Goal: Use online tool/utility

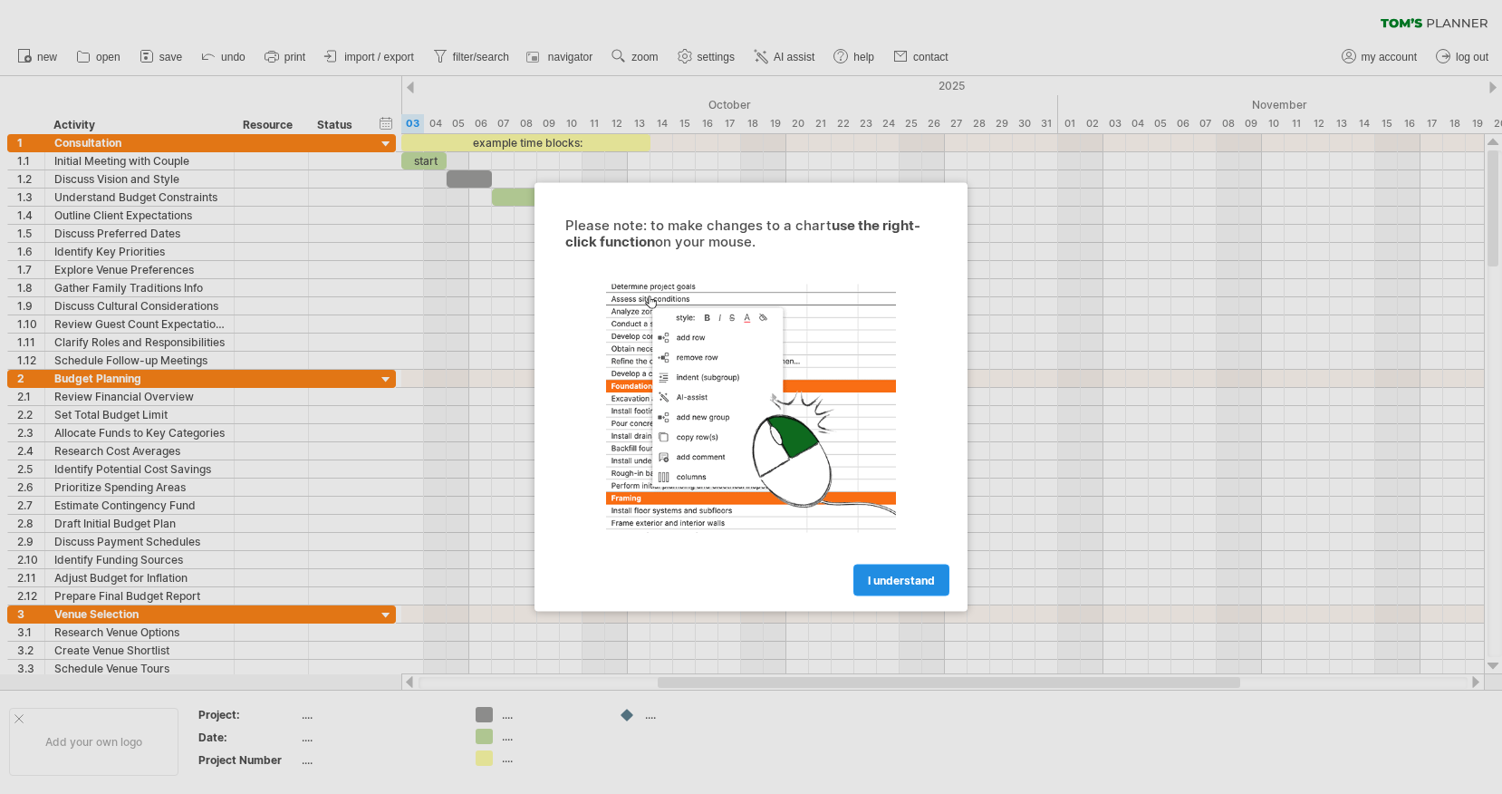
click at [903, 577] on span "I understand" at bounding box center [901, 581] width 67 height 14
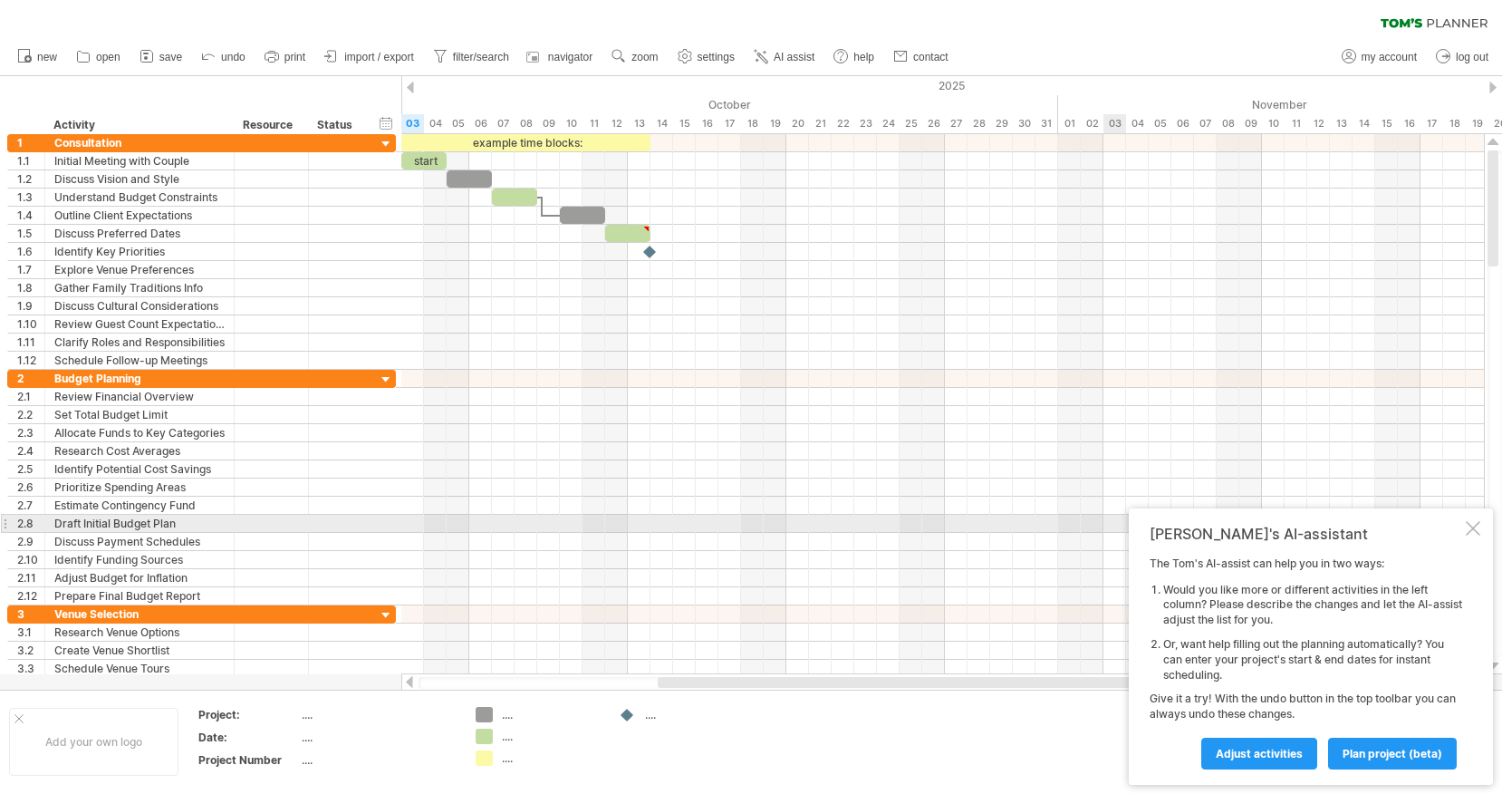
click at [1476, 531] on div at bounding box center [1473, 528] width 14 height 14
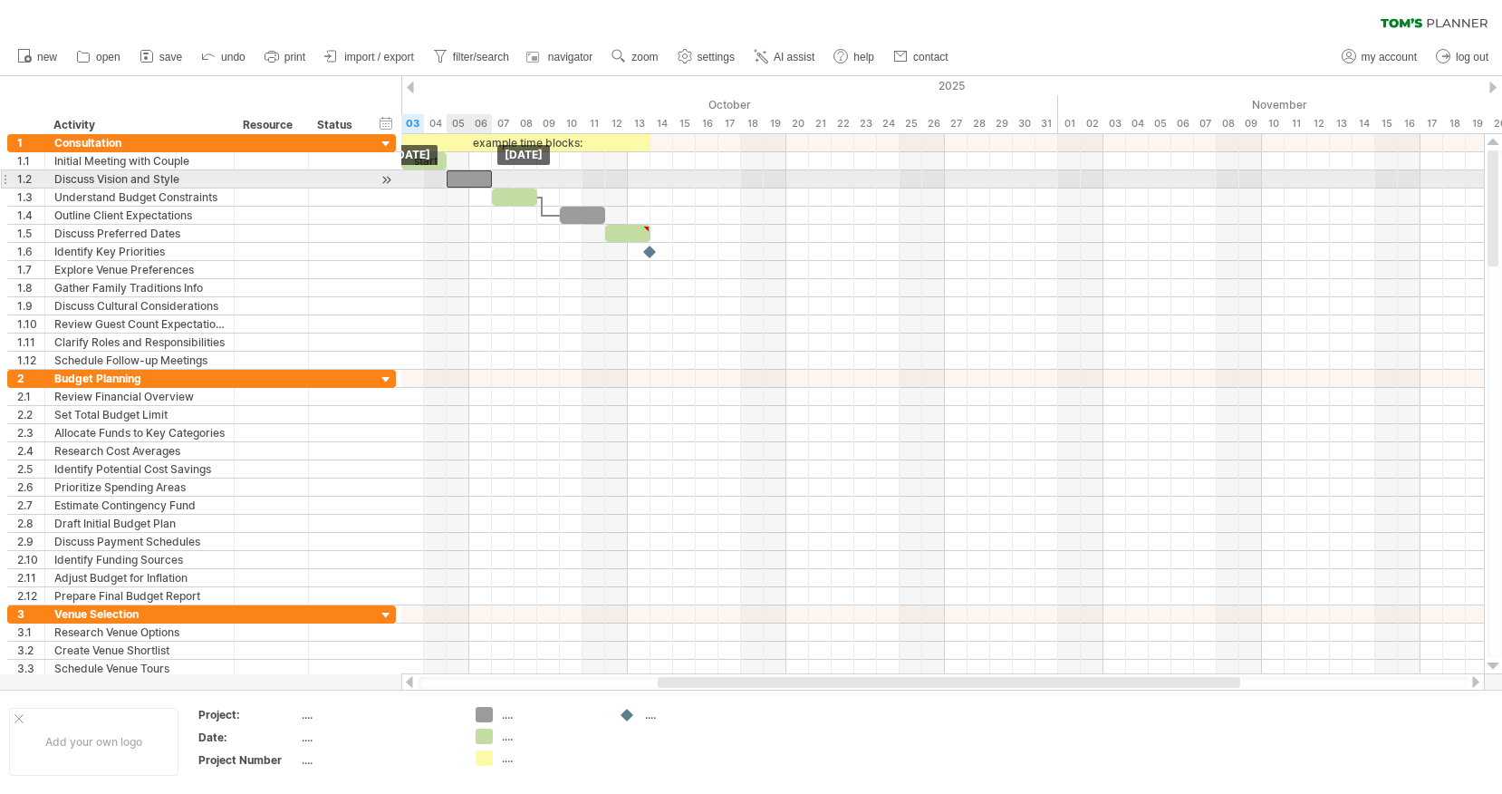
click at [466, 180] on div at bounding box center [469, 178] width 45 height 17
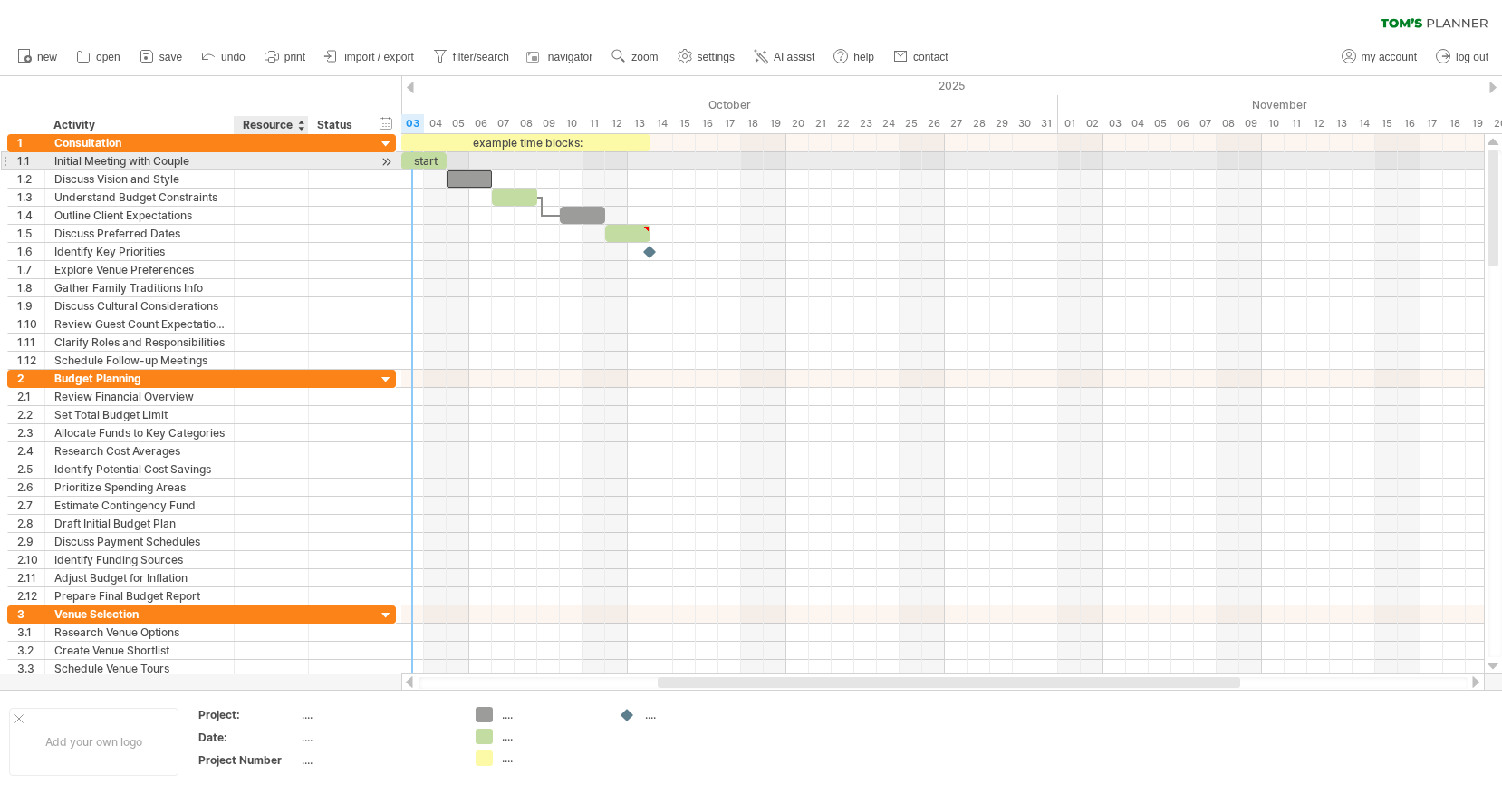
click at [282, 162] on div at bounding box center [271, 160] width 55 height 17
click at [272, 164] on input "text" at bounding box center [271, 160] width 55 height 17
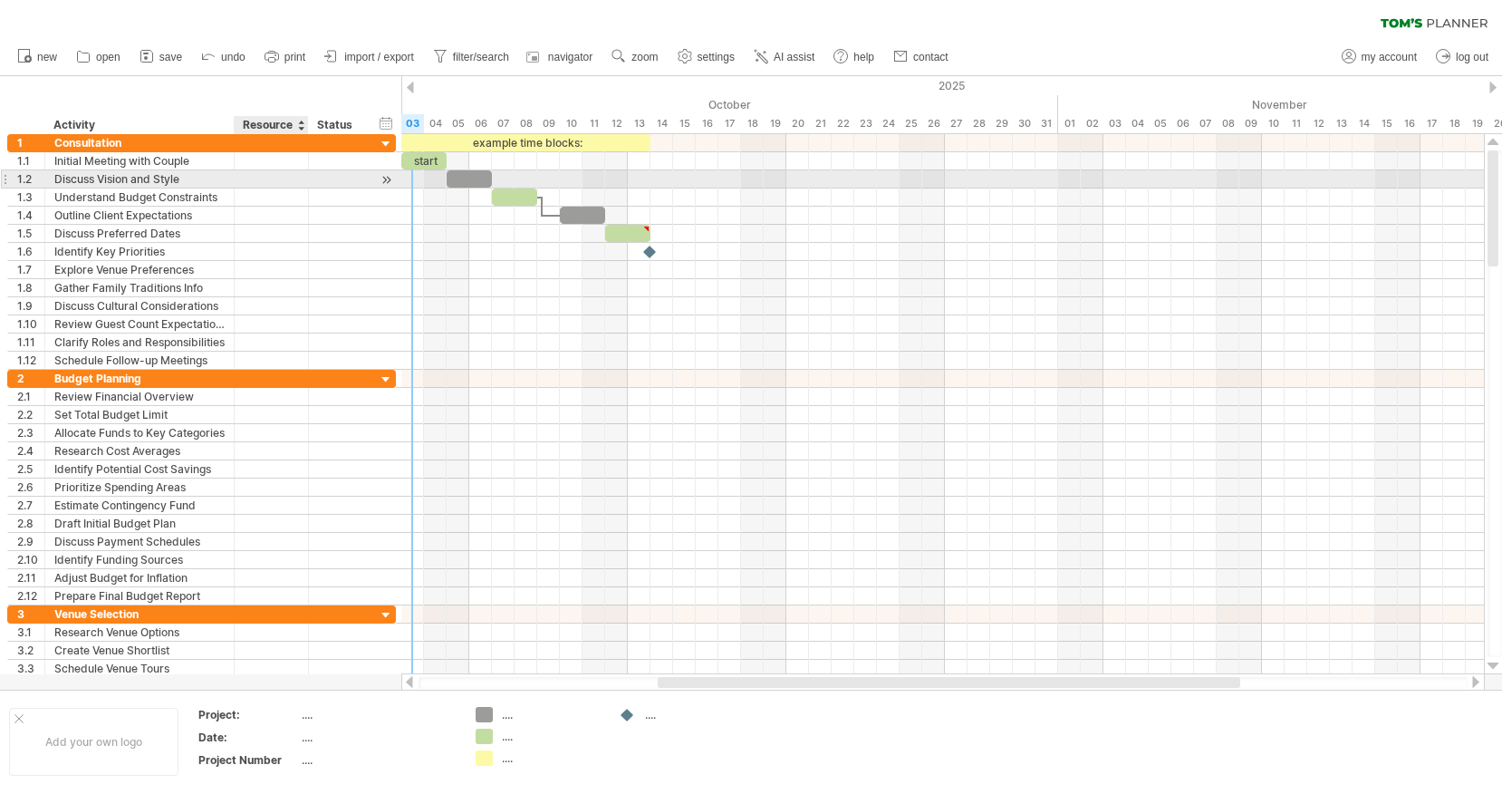
click at [272, 180] on div at bounding box center [271, 178] width 55 height 17
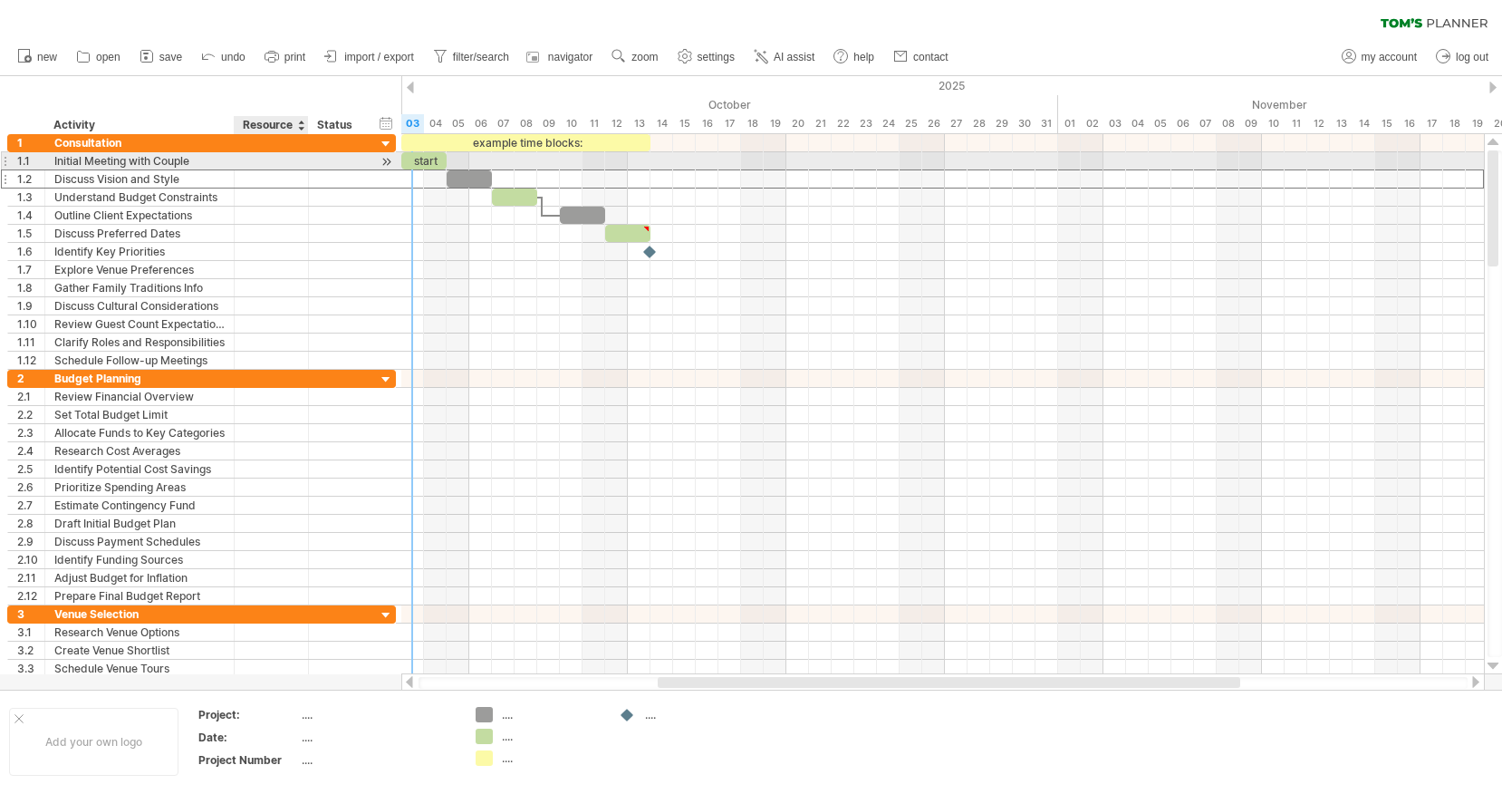
click at [270, 152] on div at bounding box center [271, 160] width 55 height 17
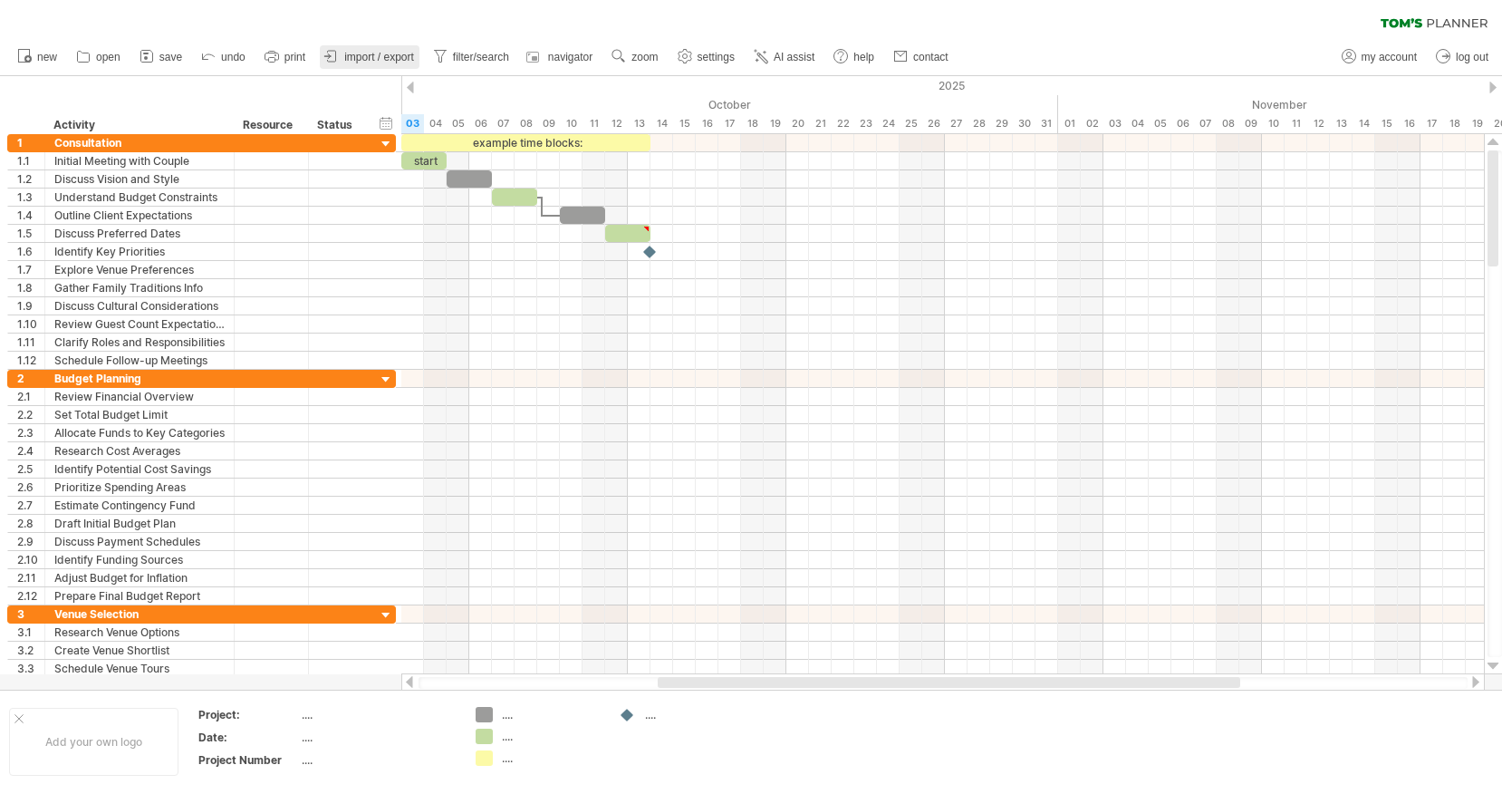
click at [387, 63] on span "import / export" at bounding box center [379, 57] width 70 height 13
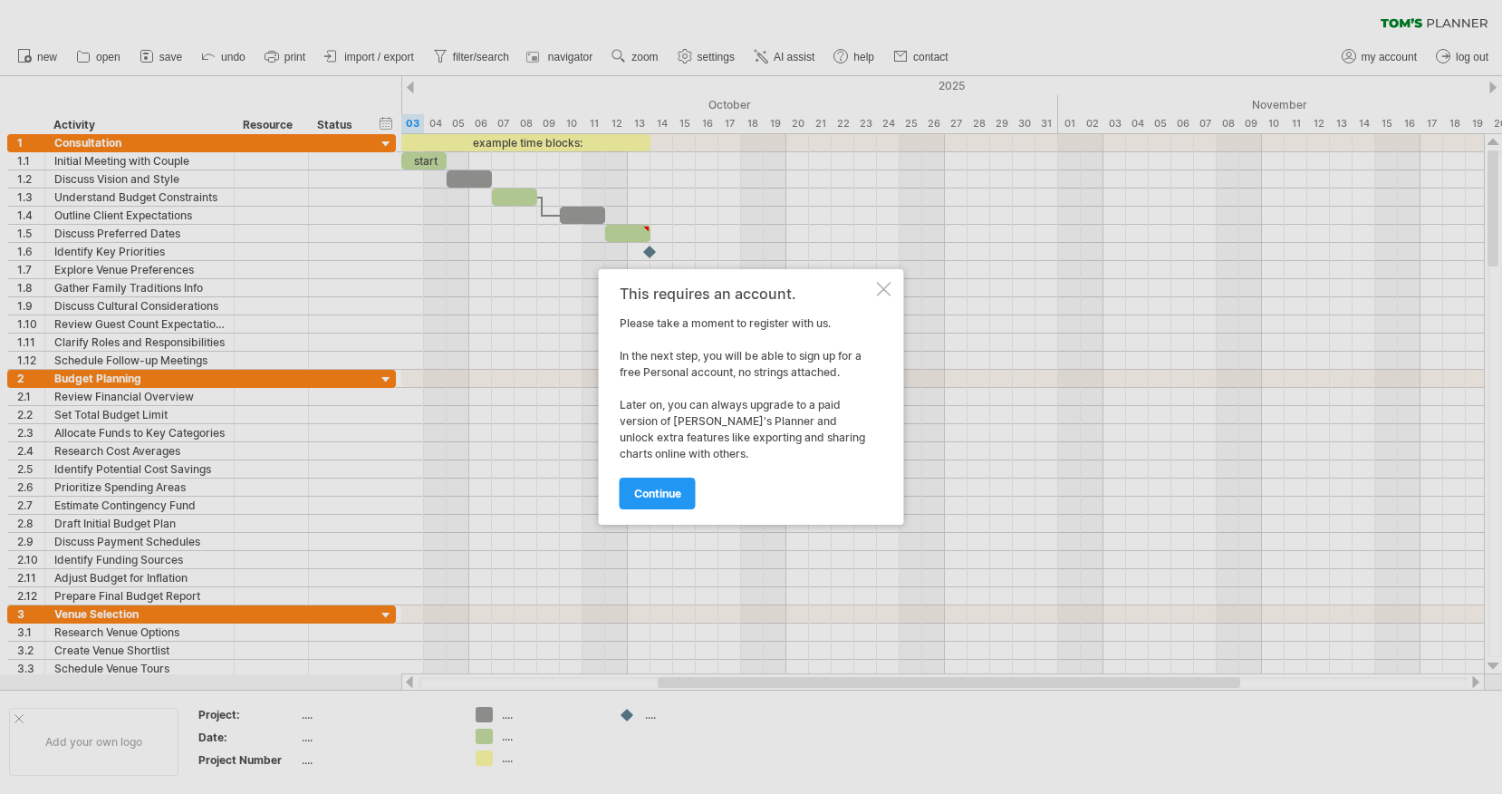
click at [884, 285] on div at bounding box center [884, 289] width 14 height 14
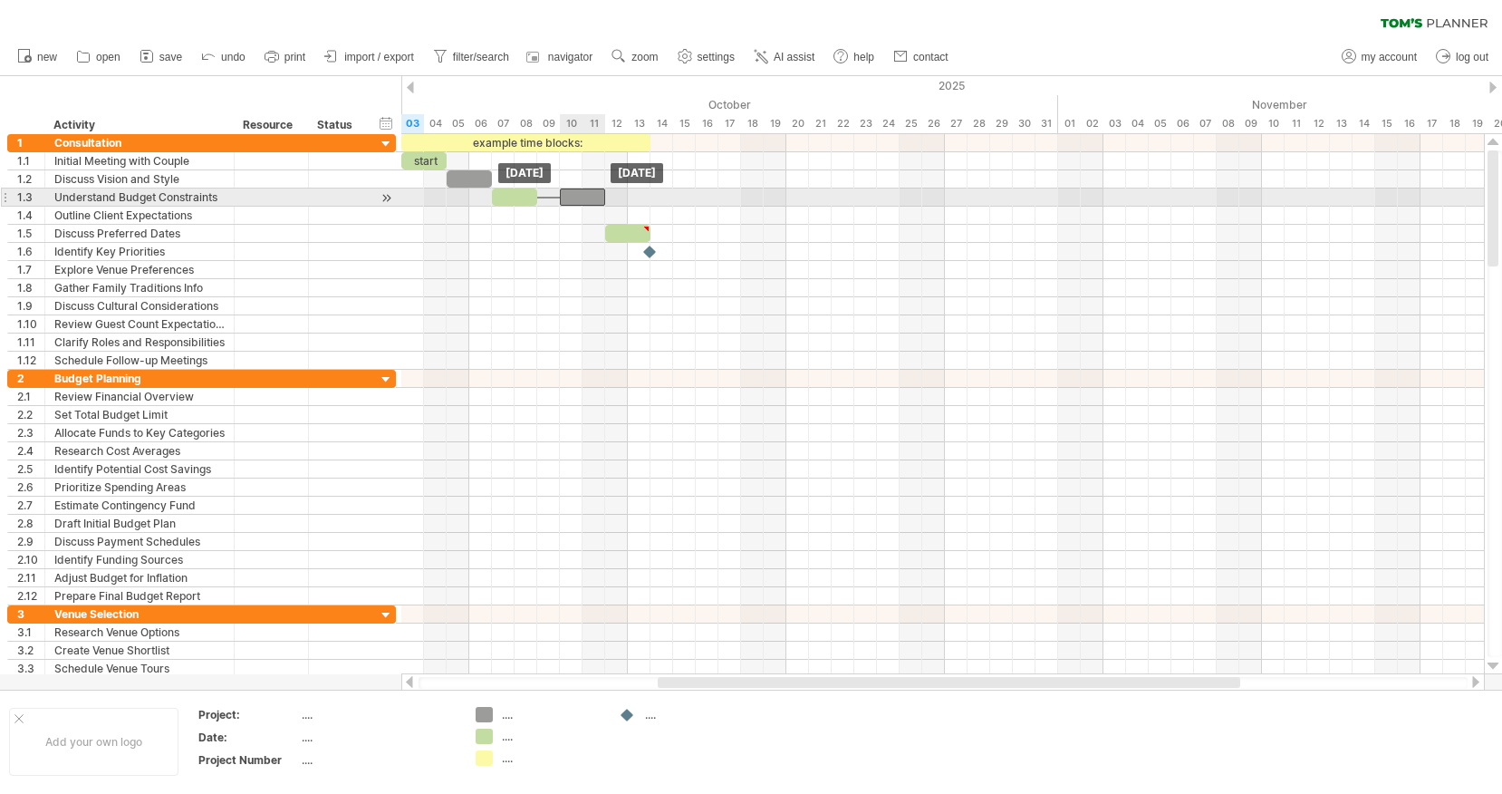
drag, startPoint x: 576, startPoint y: 215, endPoint x: 575, endPoint y: 200, distance: 14.5
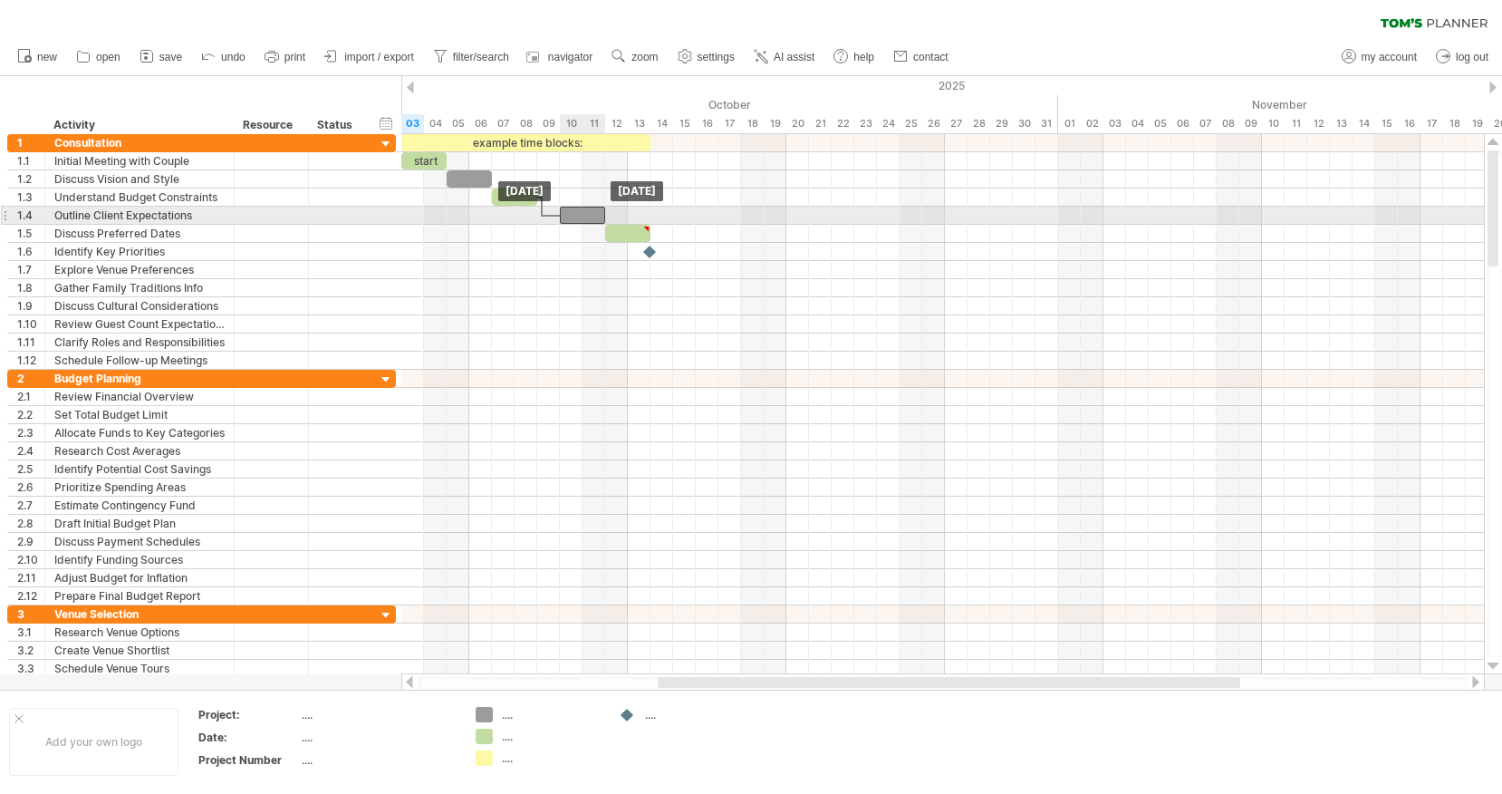
drag, startPoint x: 578, startPoint y: 199, endPoint x: 580, endPoint y: 217, distance: 18.2
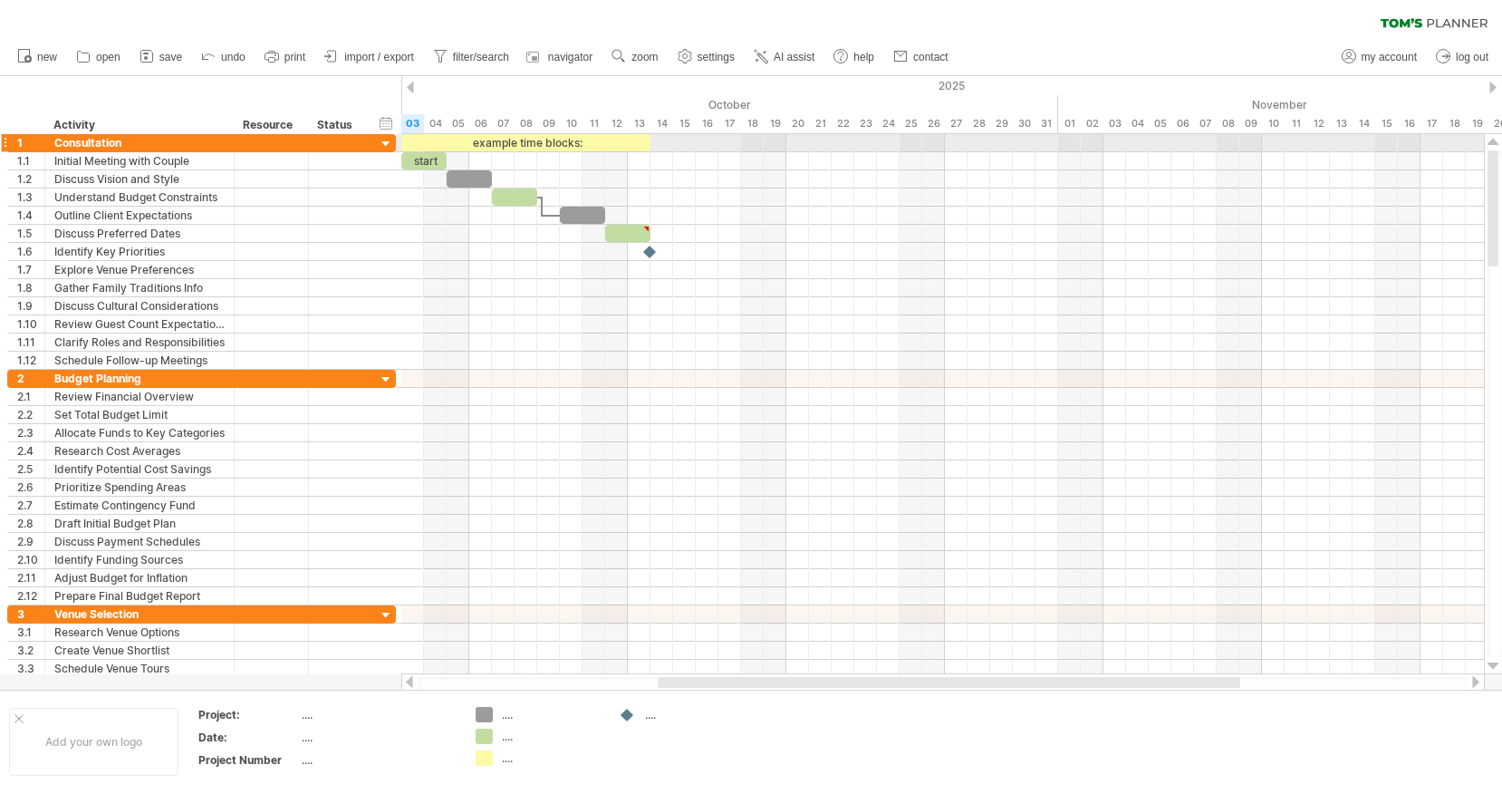
click at [389, 141] on div at bounding box center [386, 144] width 17 height 17
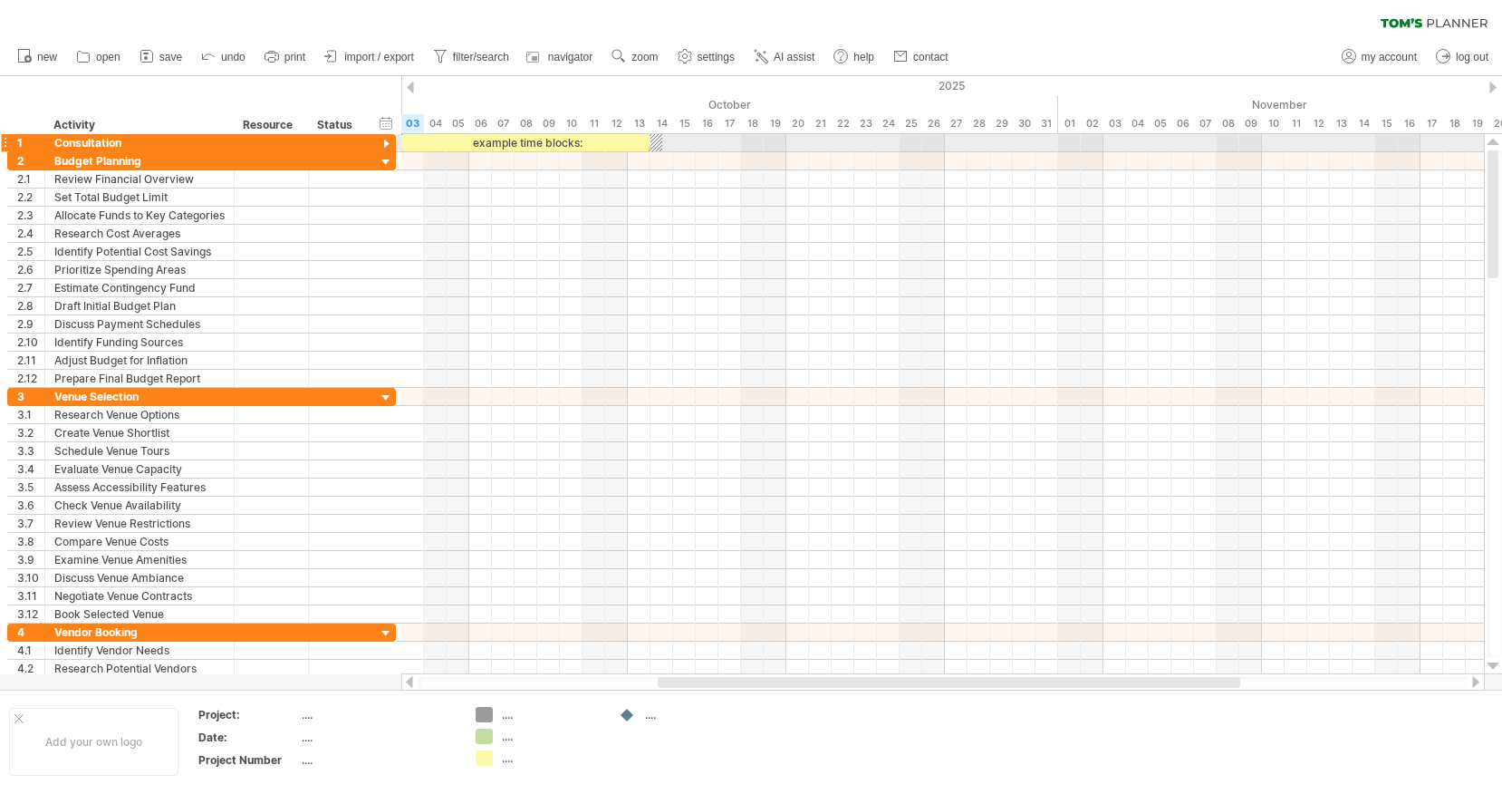
click at [389, 141] on div at bounding box center [386, 144] width 17 height 17
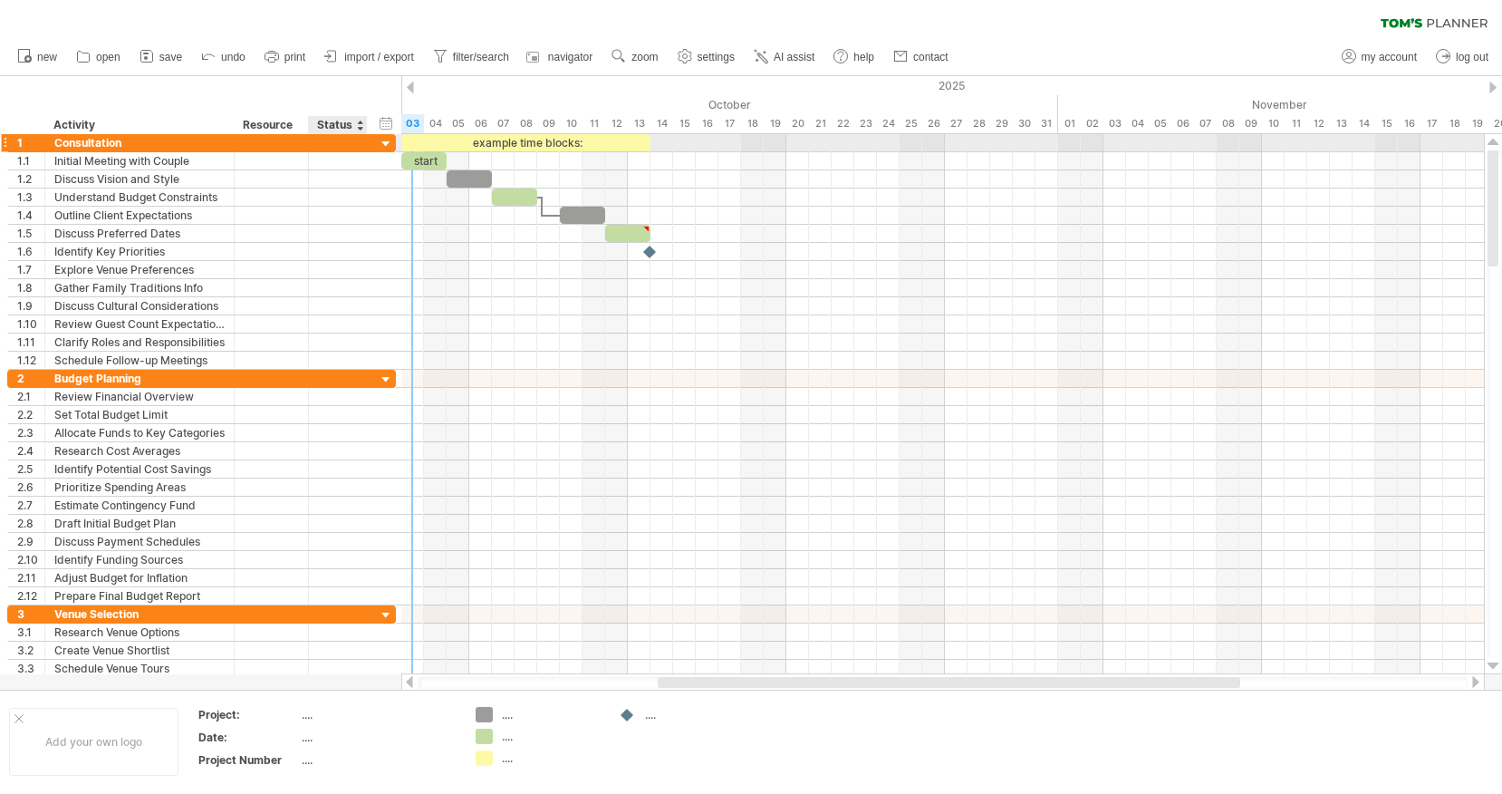
click at [389, 140] on div at bounding box center [386, 144] width 17 height 17
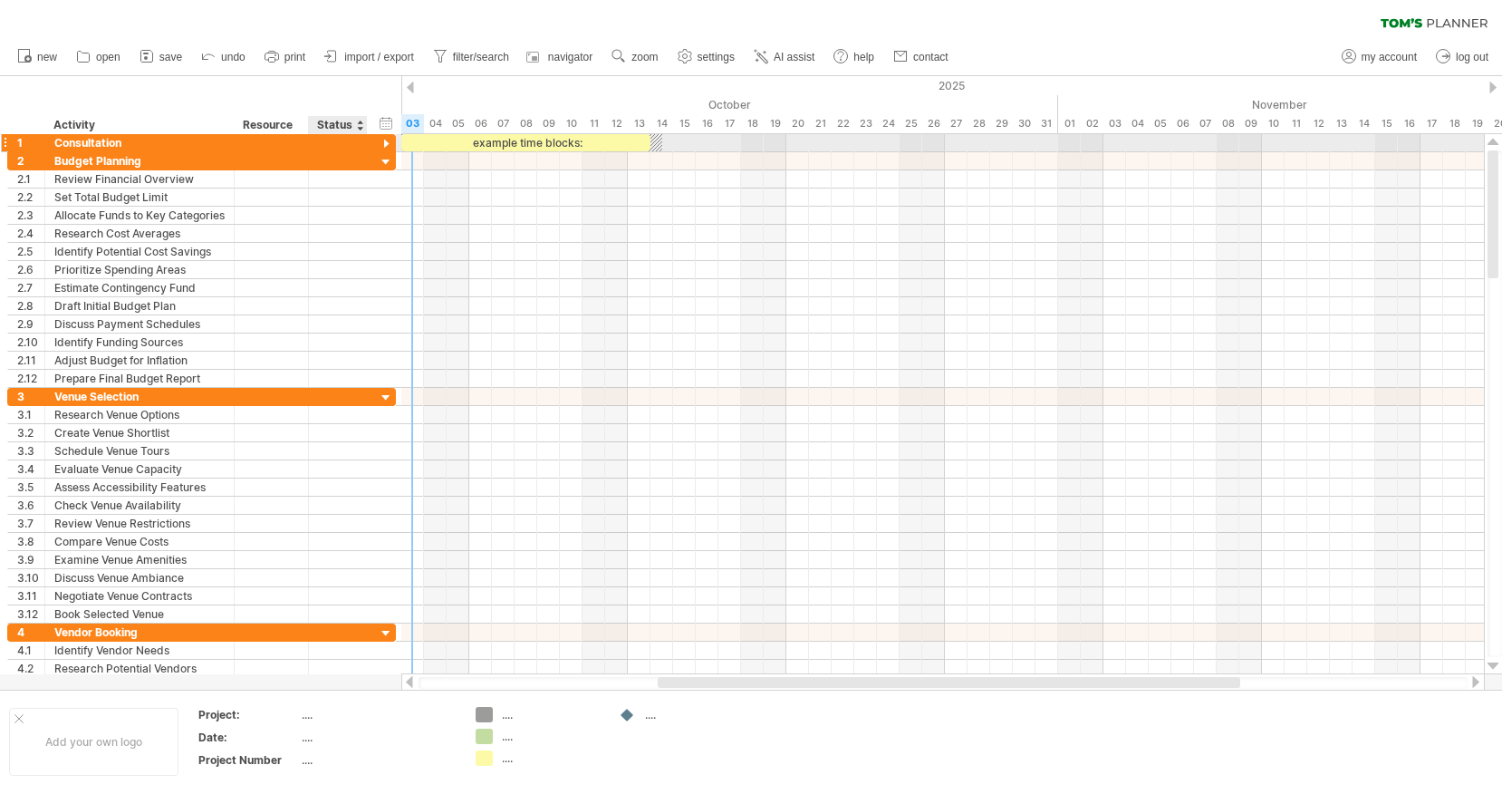
click at [384, 149] on div at bounding box center [386, 144] width 17 height 17
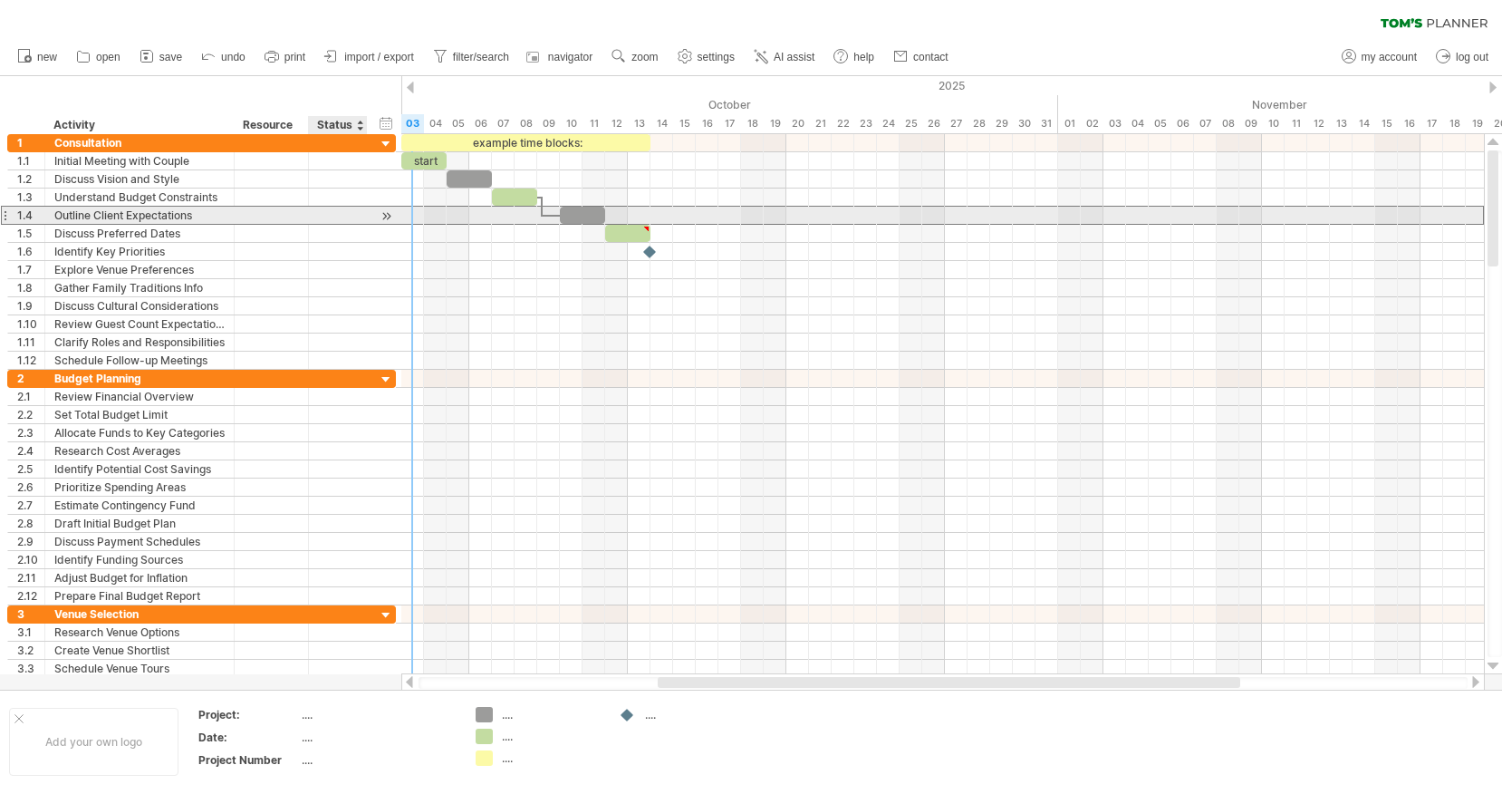
click at [350, 214] on div at bounding box center [338, 215] width 40 height 17
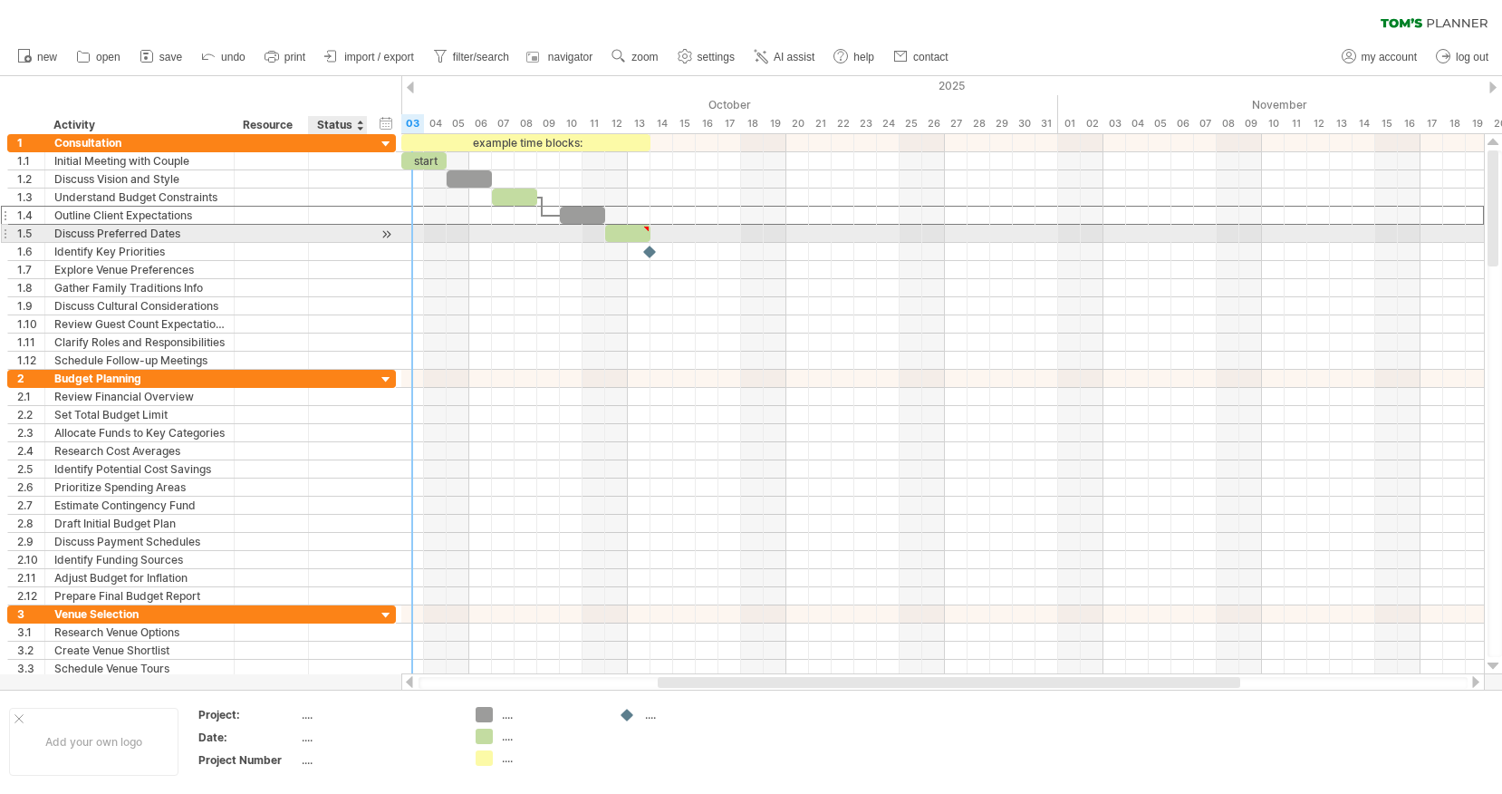
click at [351, 237] on div at bounding box center [338, 233] width 40 height 17
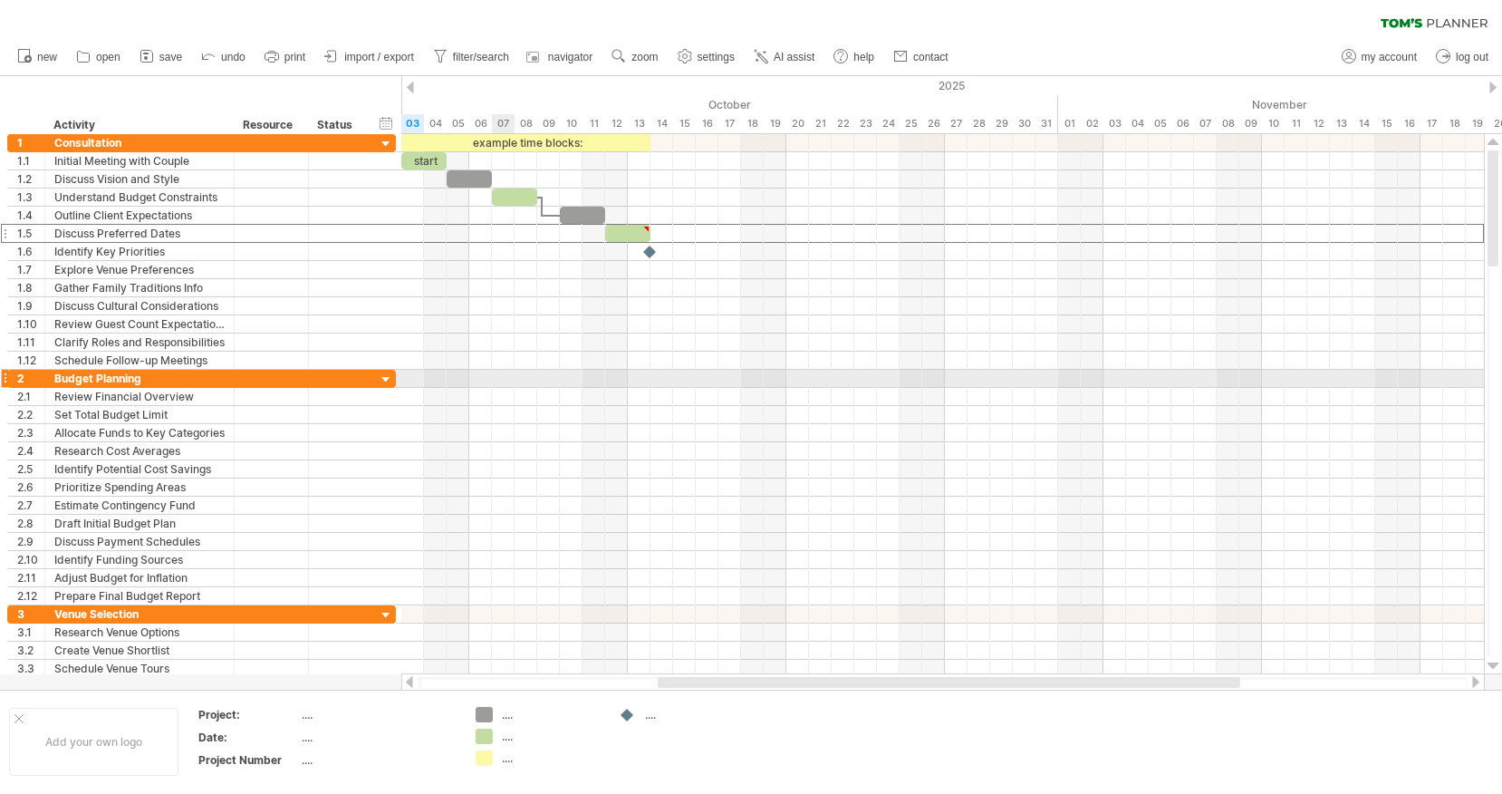
click at [513, 382] on div at bounding box center [942, 379] width 1083 height 18
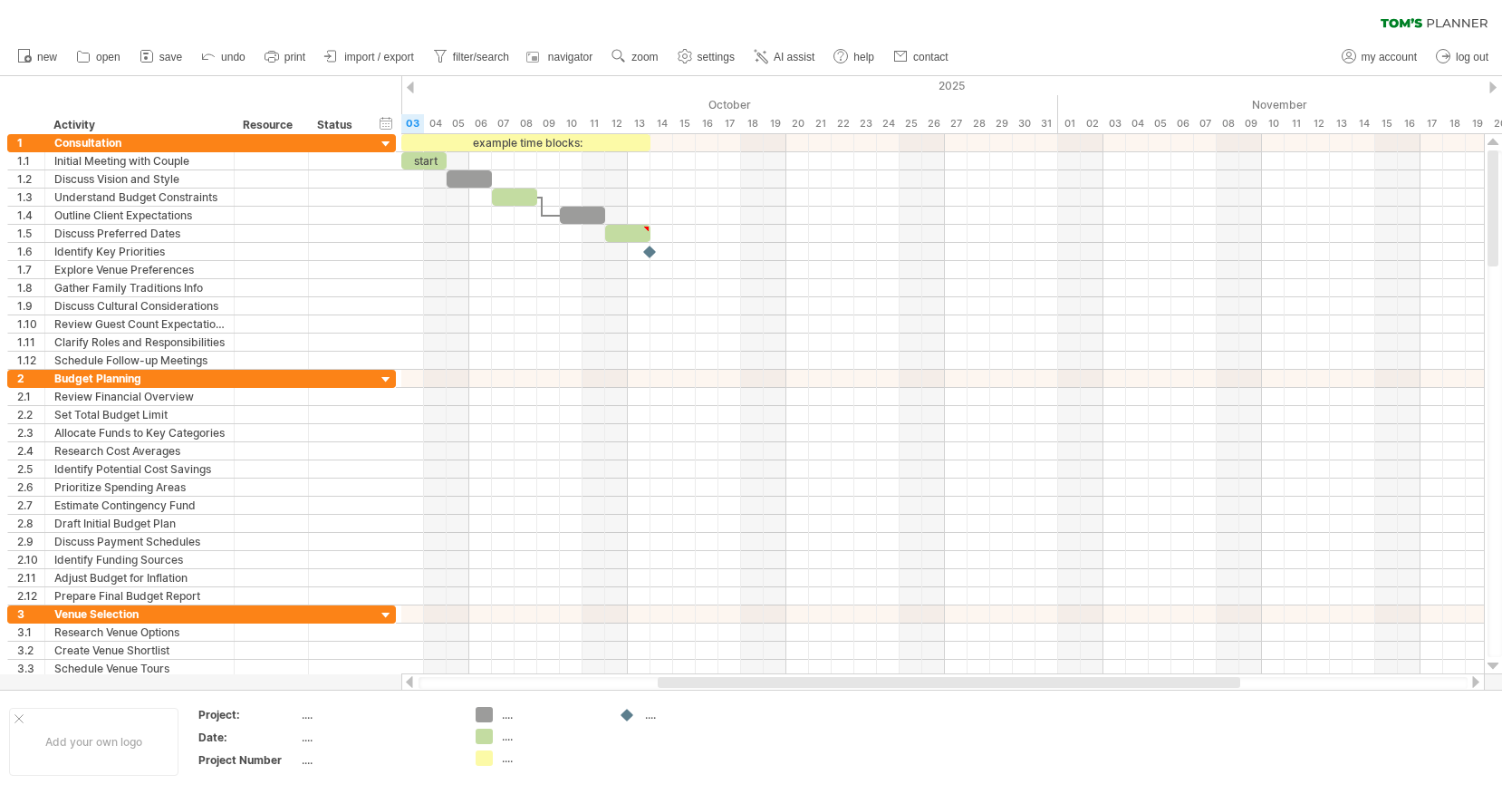
drag, startPoint x: 445, startPoint y: 685, endPoint x: 433, endPoint y: 688, distance: 12.1
click at [433, 688] on div at bounding box center [943, 683] width 1049 height 12
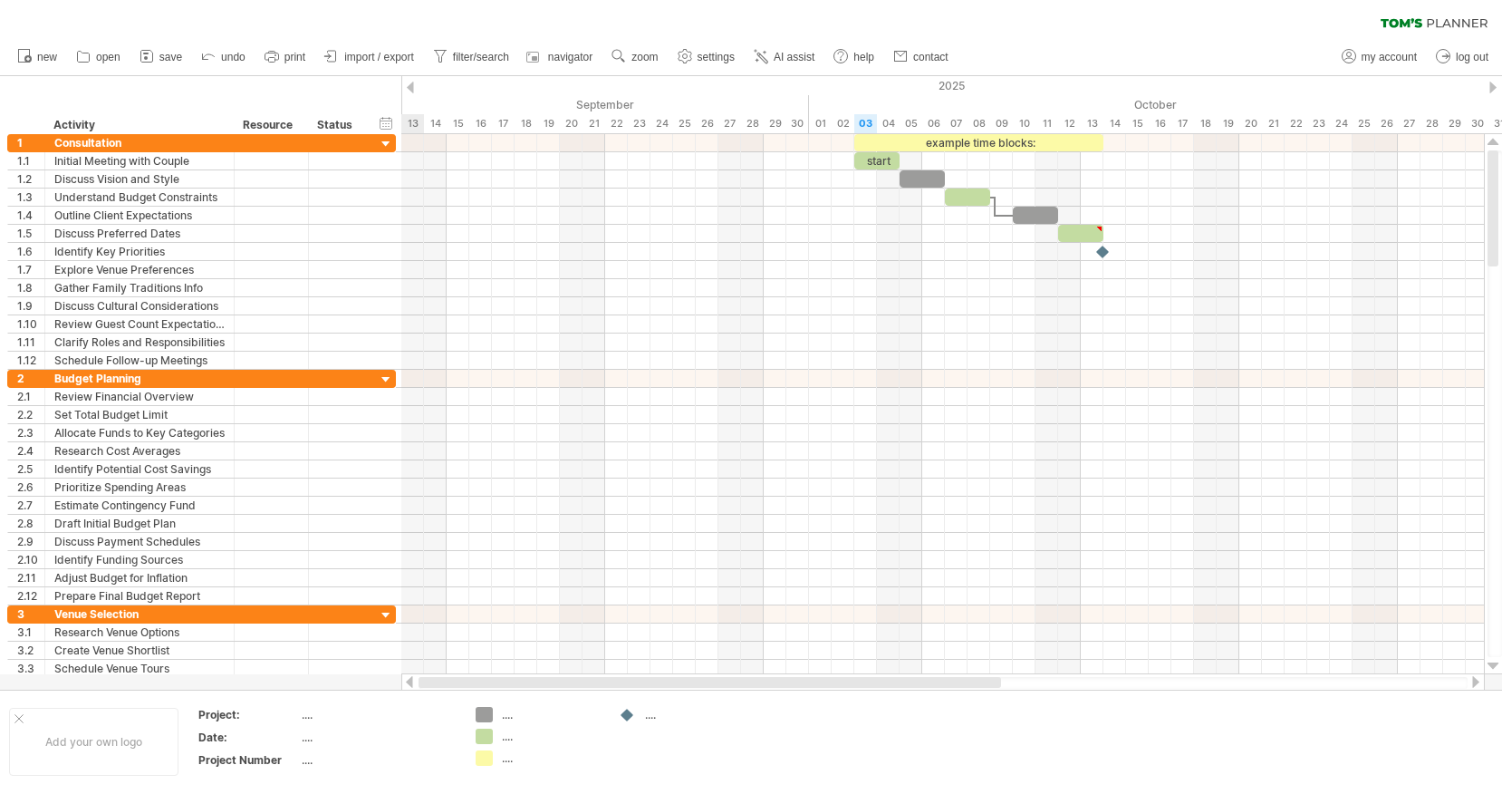
drag, startPoint x: 691, startPoint y: 682, endPoint x: 439, endPoint y: 676, distance: 252.0
click at [441, 677] on div at bounding box center [710, 682] width 583 height 11
